Goal: Find specific page/section: Find specific page/section

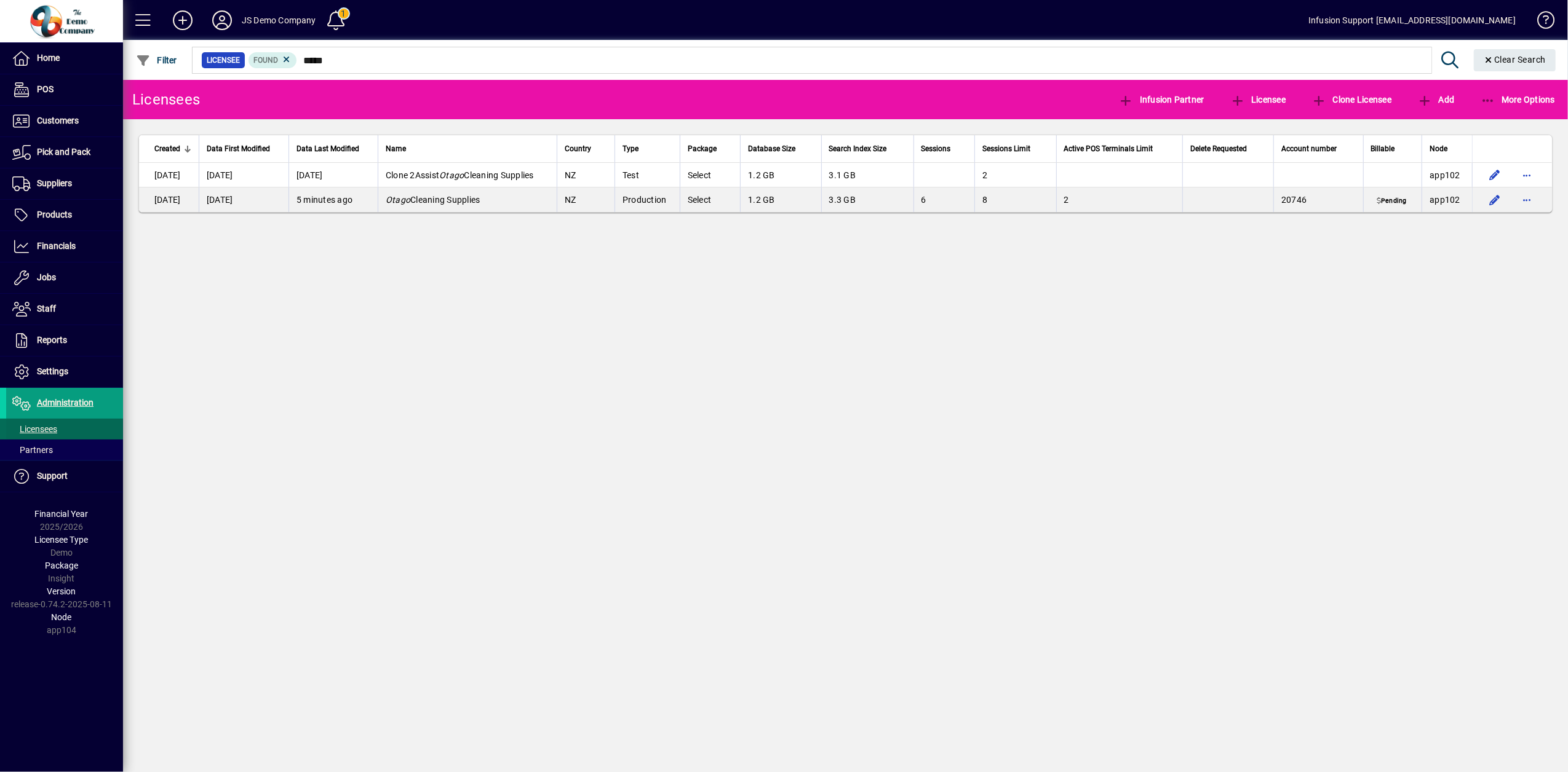
click at [52, 428] on span "Licensees" at bounding box center [34, 428] width 45 height 9
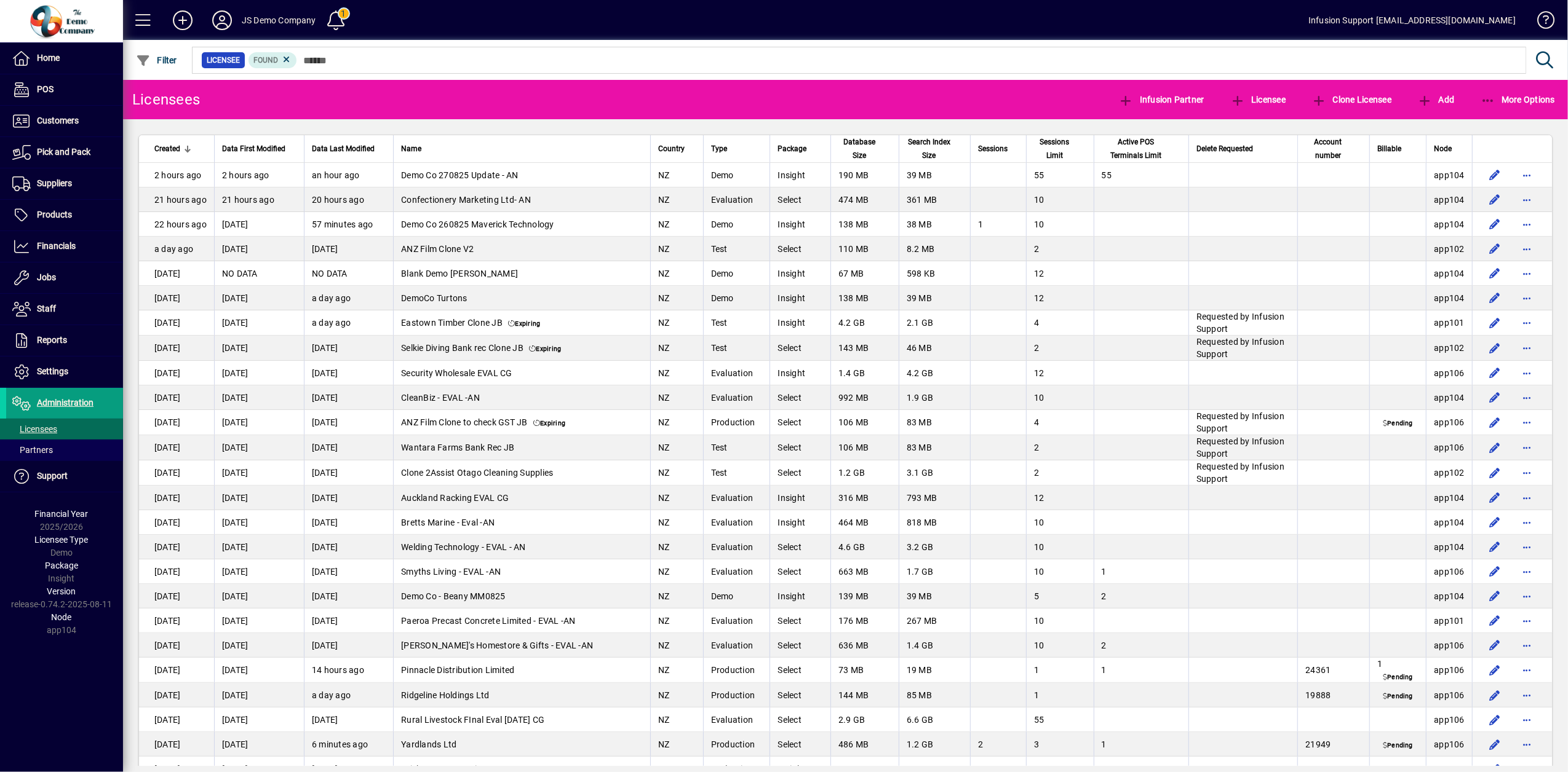
click at [334, 51] on div at bounding box center [912, 47] width 1445 height 14
click at [331, 51] on div at bounding box center [912, 47] width 1445 height 14
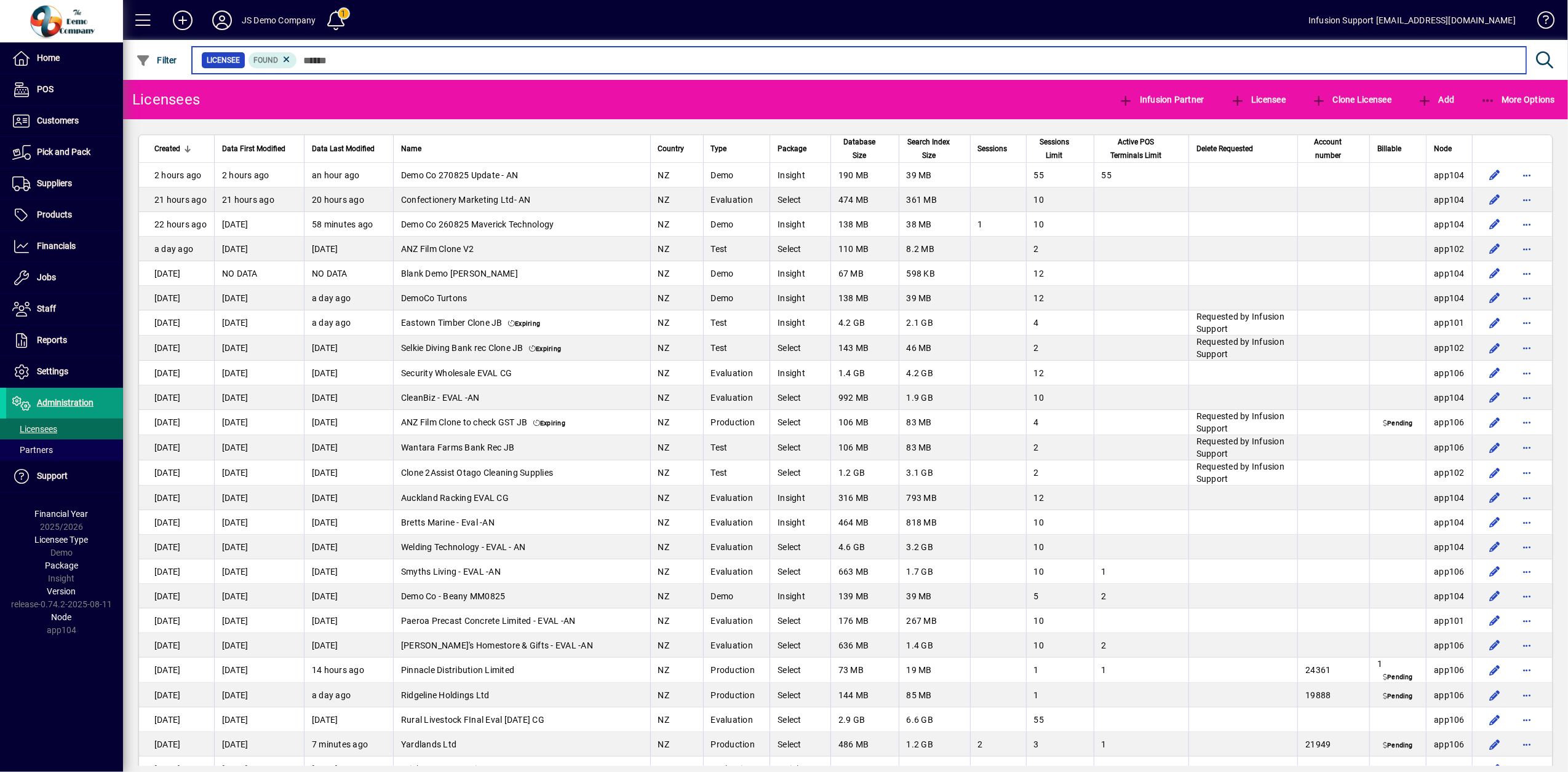
drag, startPoint x: 331, startPoint y: 57, endPoint x: 313, endPoint y: 62, distance: 18.7
click at [313, 62] on input "text" at bounding box center [907, 60] width 1219 height 17
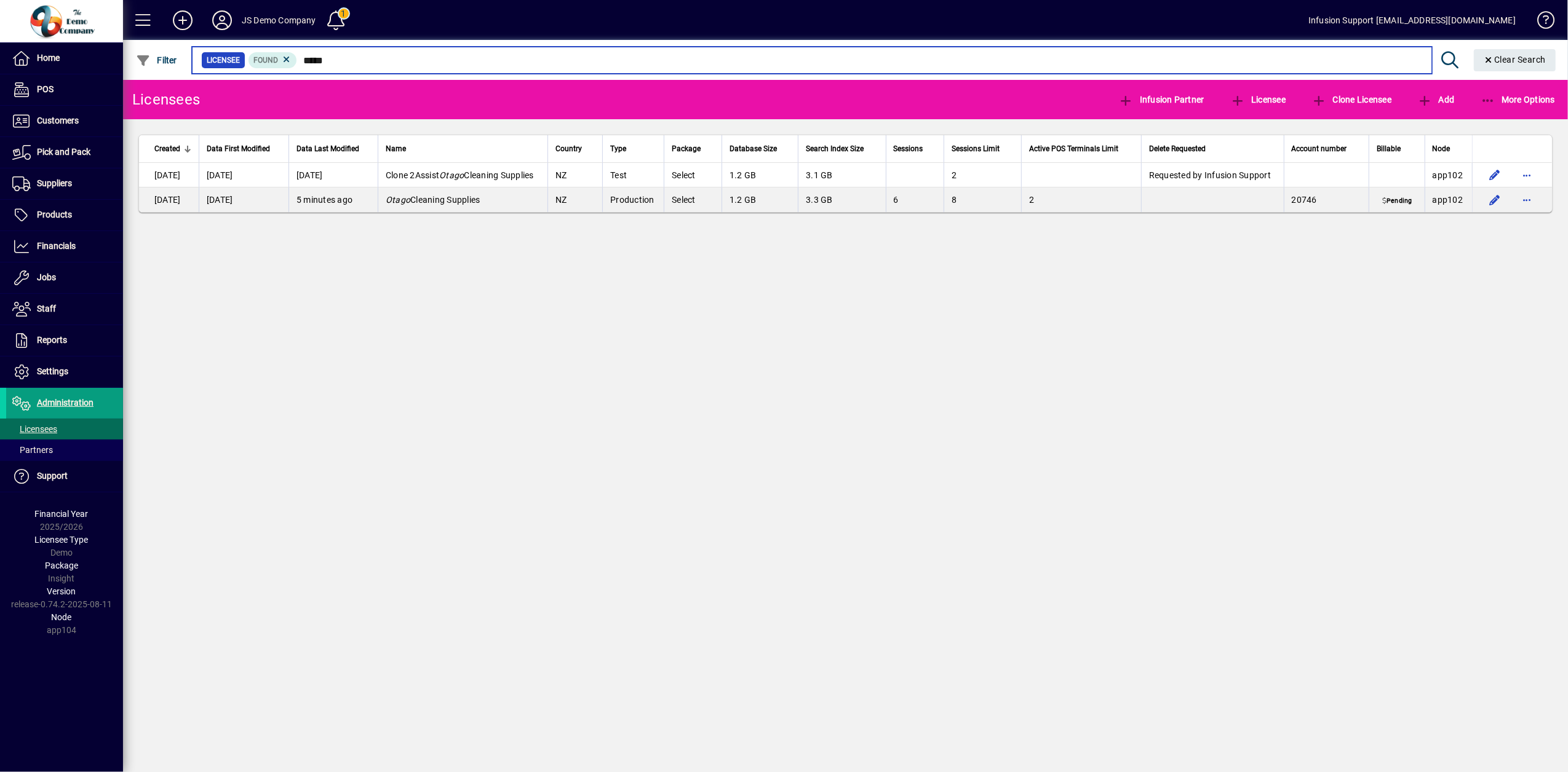
type input "*****"
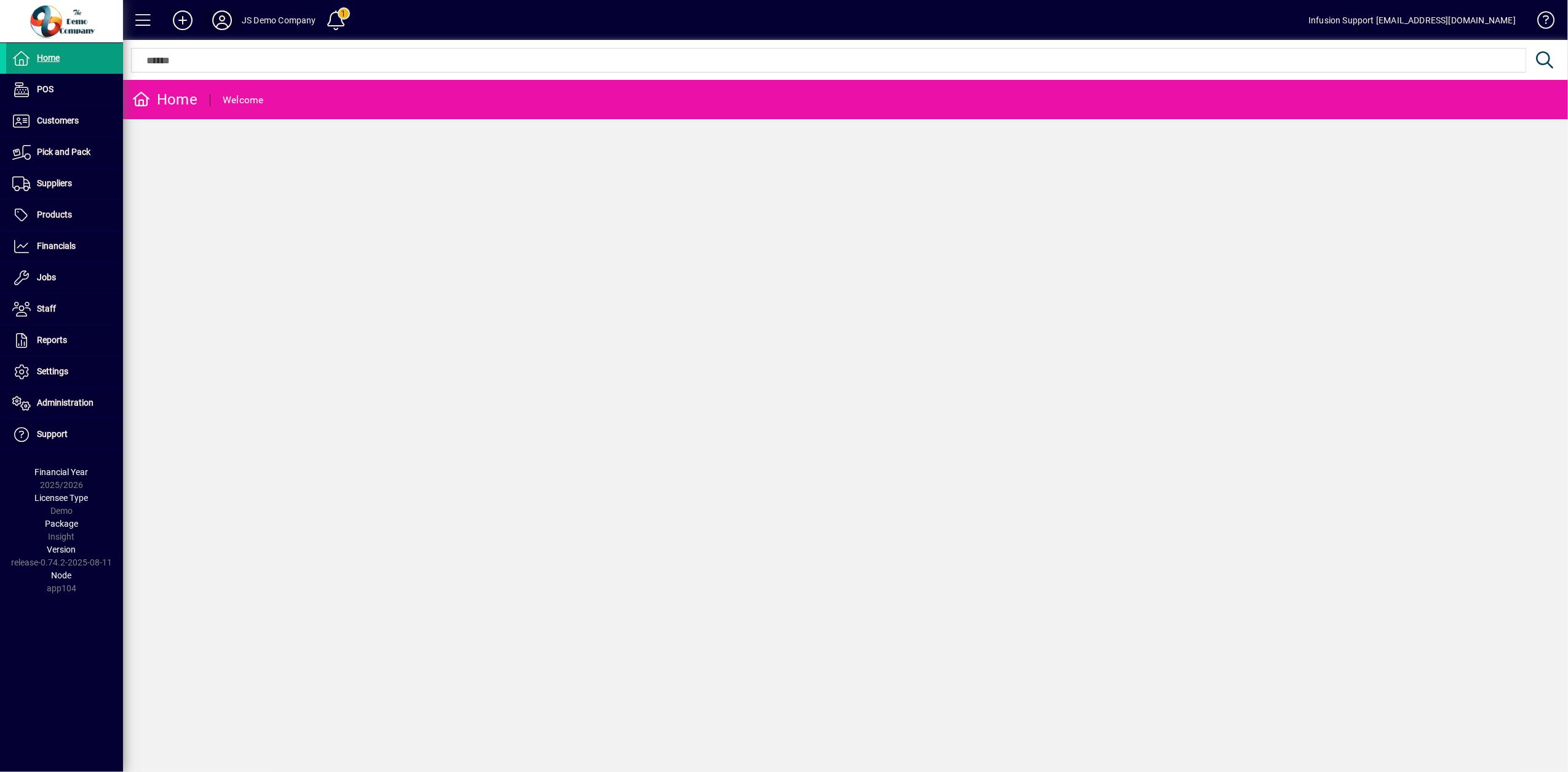
click at [225, 27] on icon at bounding box center [222, 20] width 25 height 20
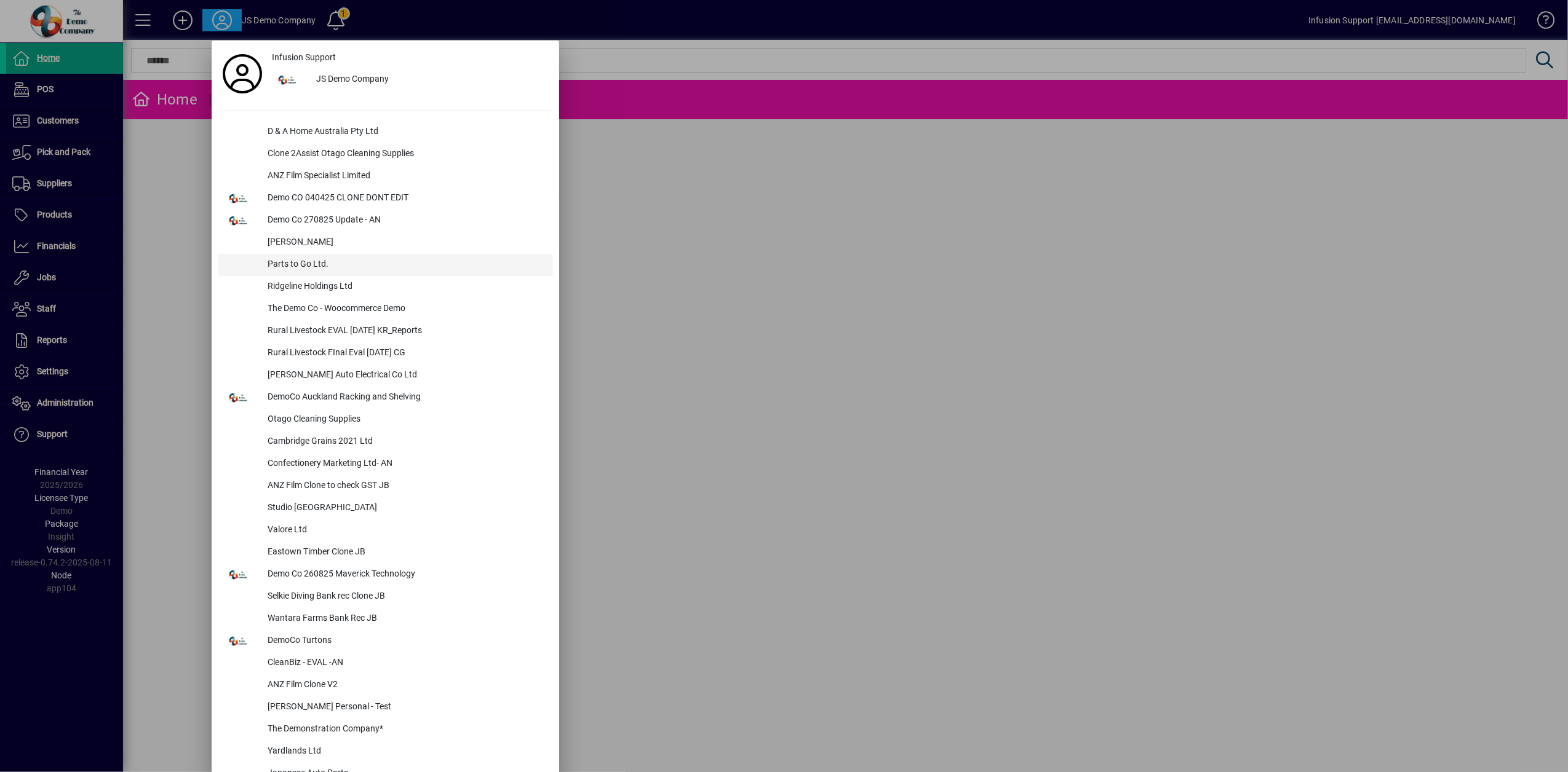
click at [326, 269] on div "Parts to Go Ltd." at bounding box center [406, 265] width 295 height 22
click at [326, 269] on div "Home Welcome" at bounding box center [844, 426] width 1445 height 692
